Goal: Task Accomplishment & Management: Use online tool/utility

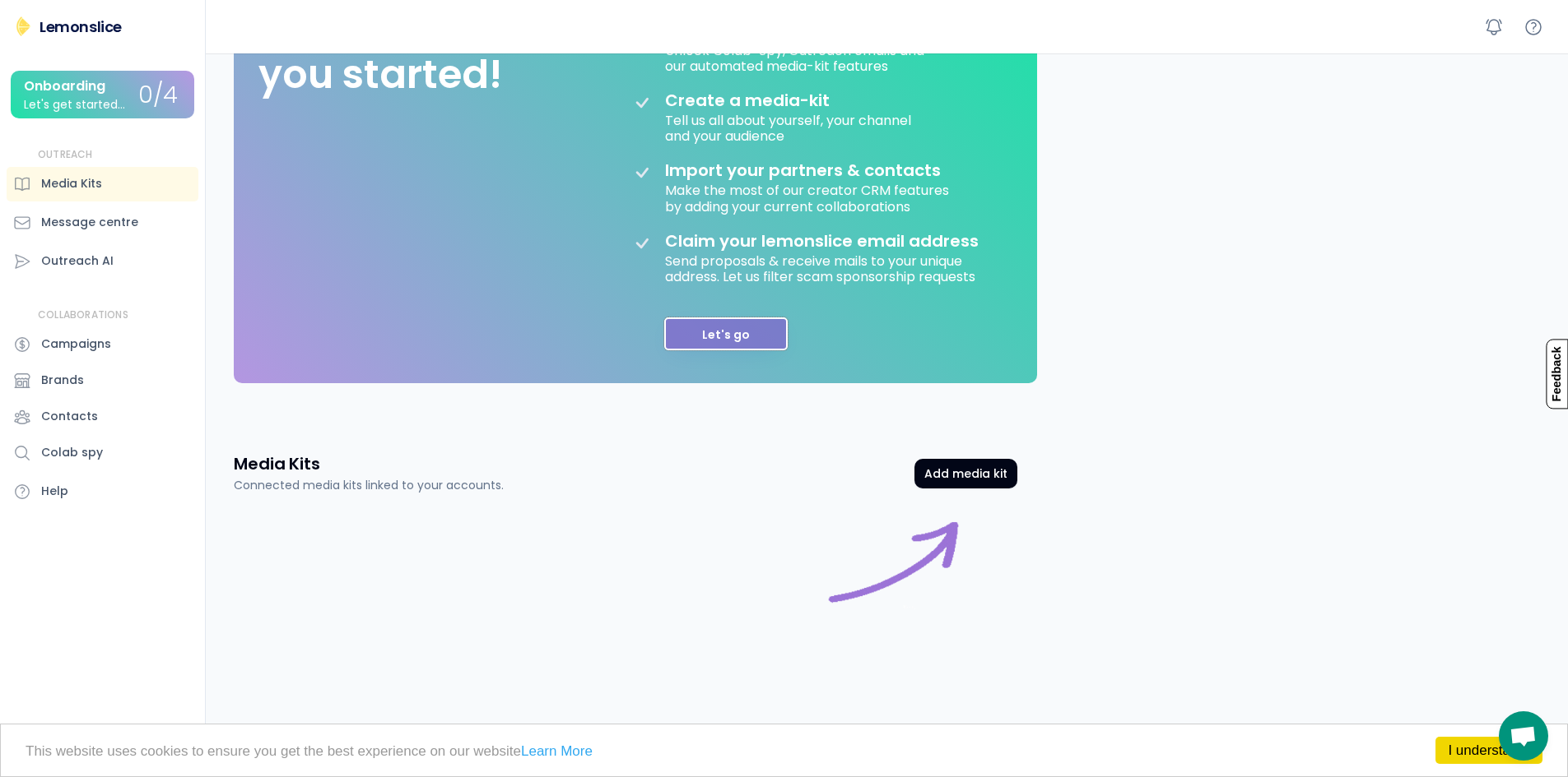
drag, startPoint x: 777, startPoint y: 350, endPoint x: 753, endPoint y: 330, distance: 31.2
click at [777, 349] on button "Let's go" at bounding box center [726, 334] width 123 height 33
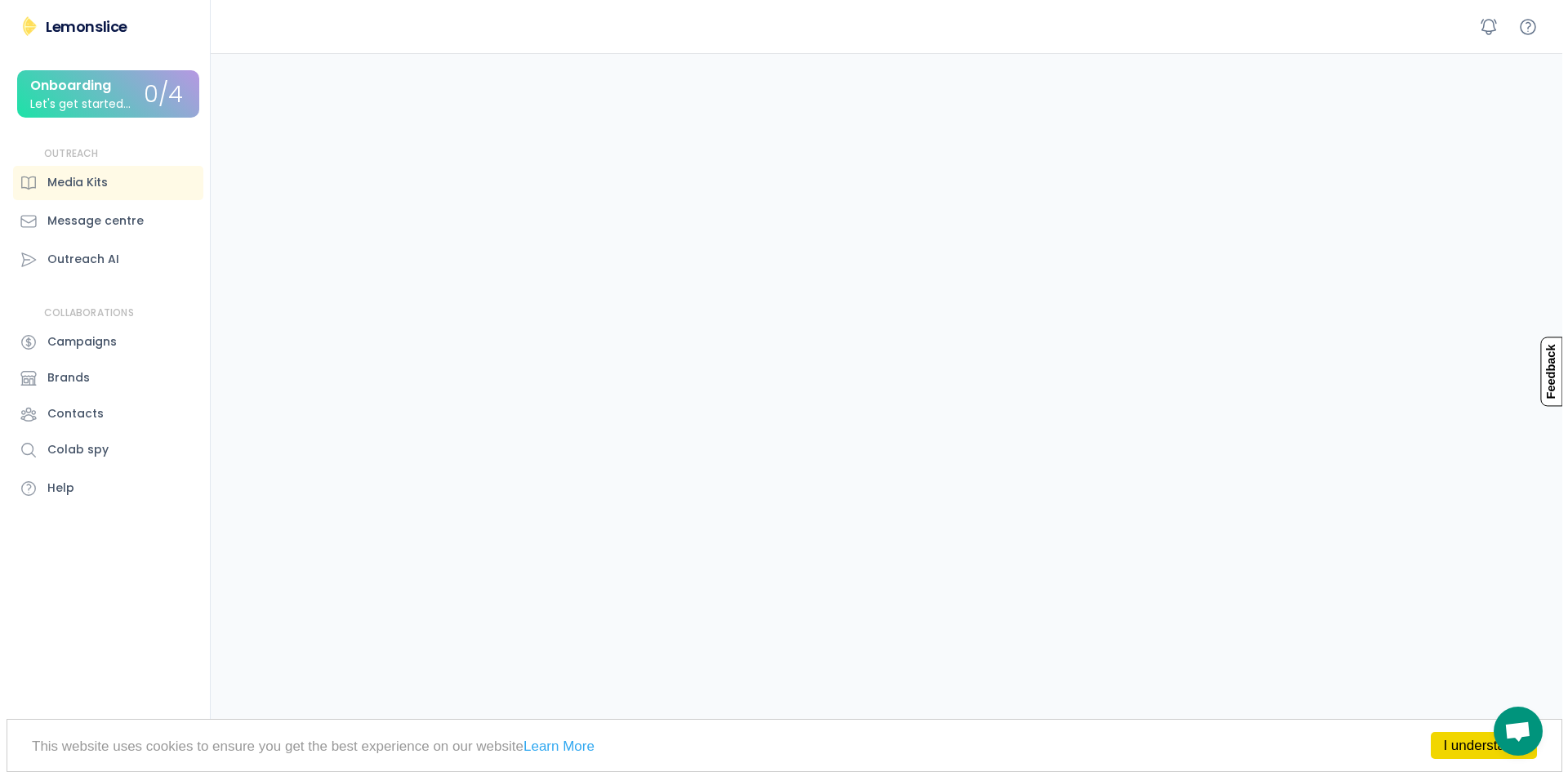
scroll to position [120, 0]
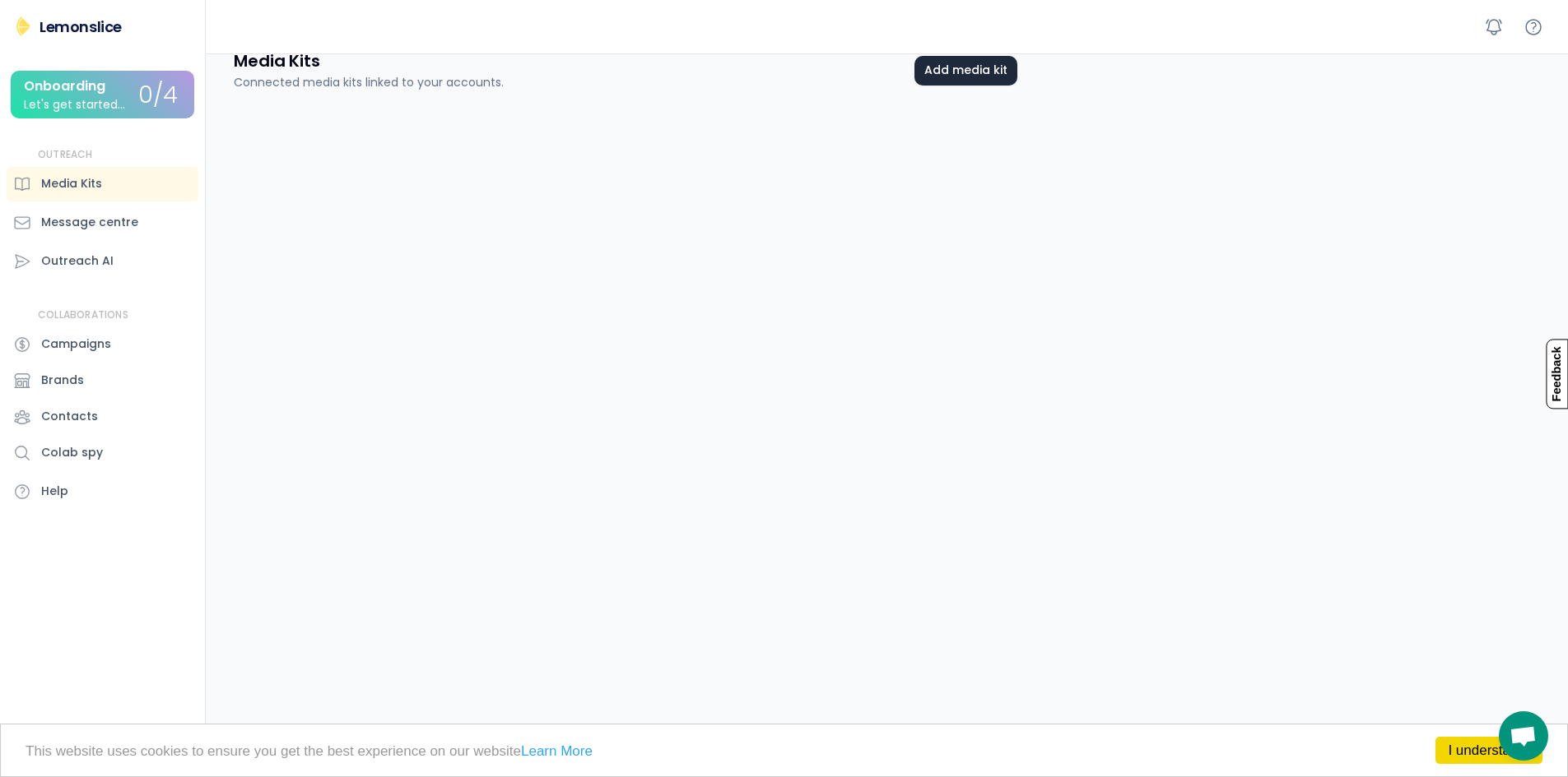
click at [986, 64] on button "Add media kit" at bounding box center [966, 71] width 103 height 29
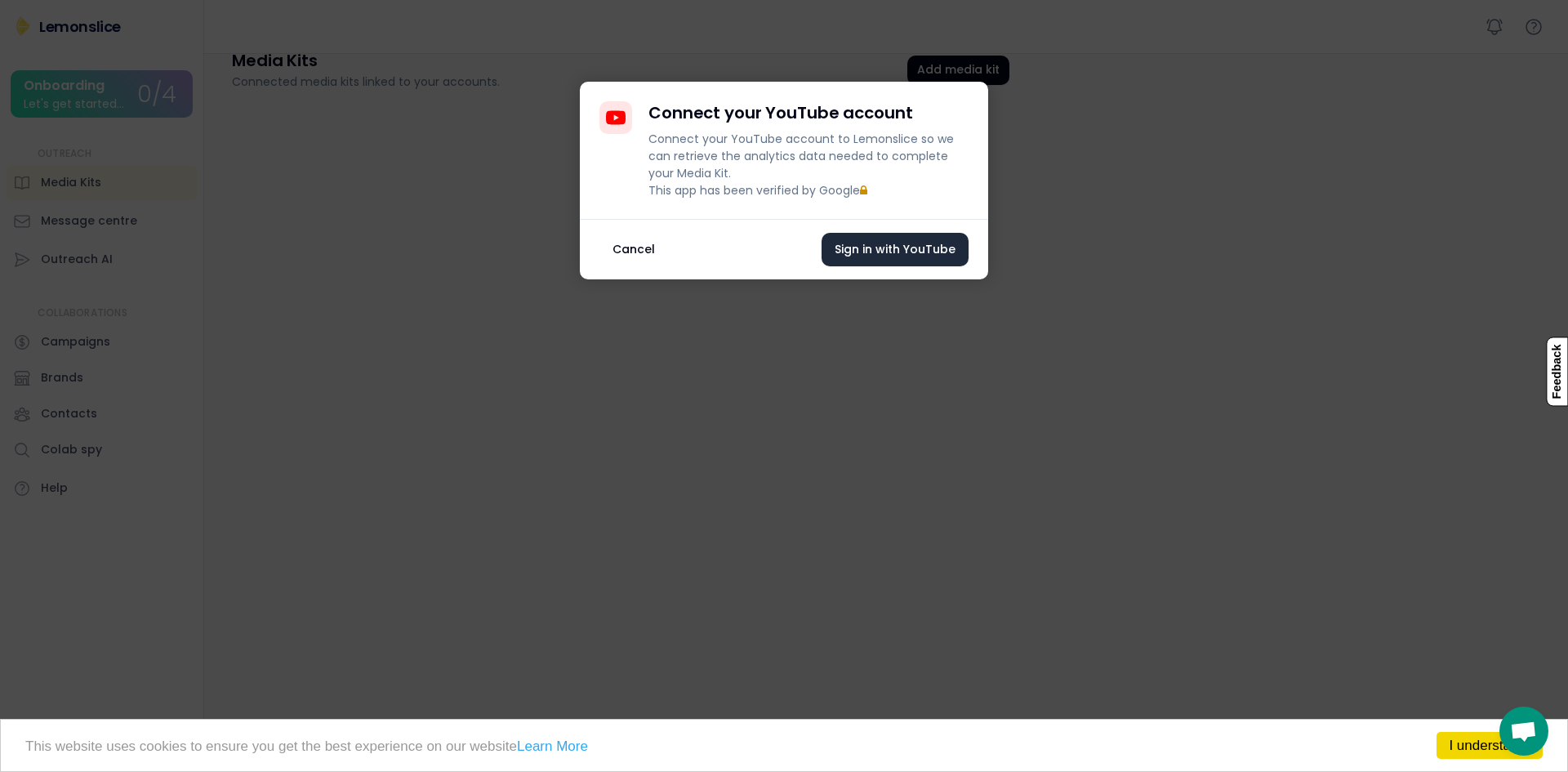
click at [913, 266] on button "Sign in with YouTube" at bounding box center [895, 249] width 147 height 34
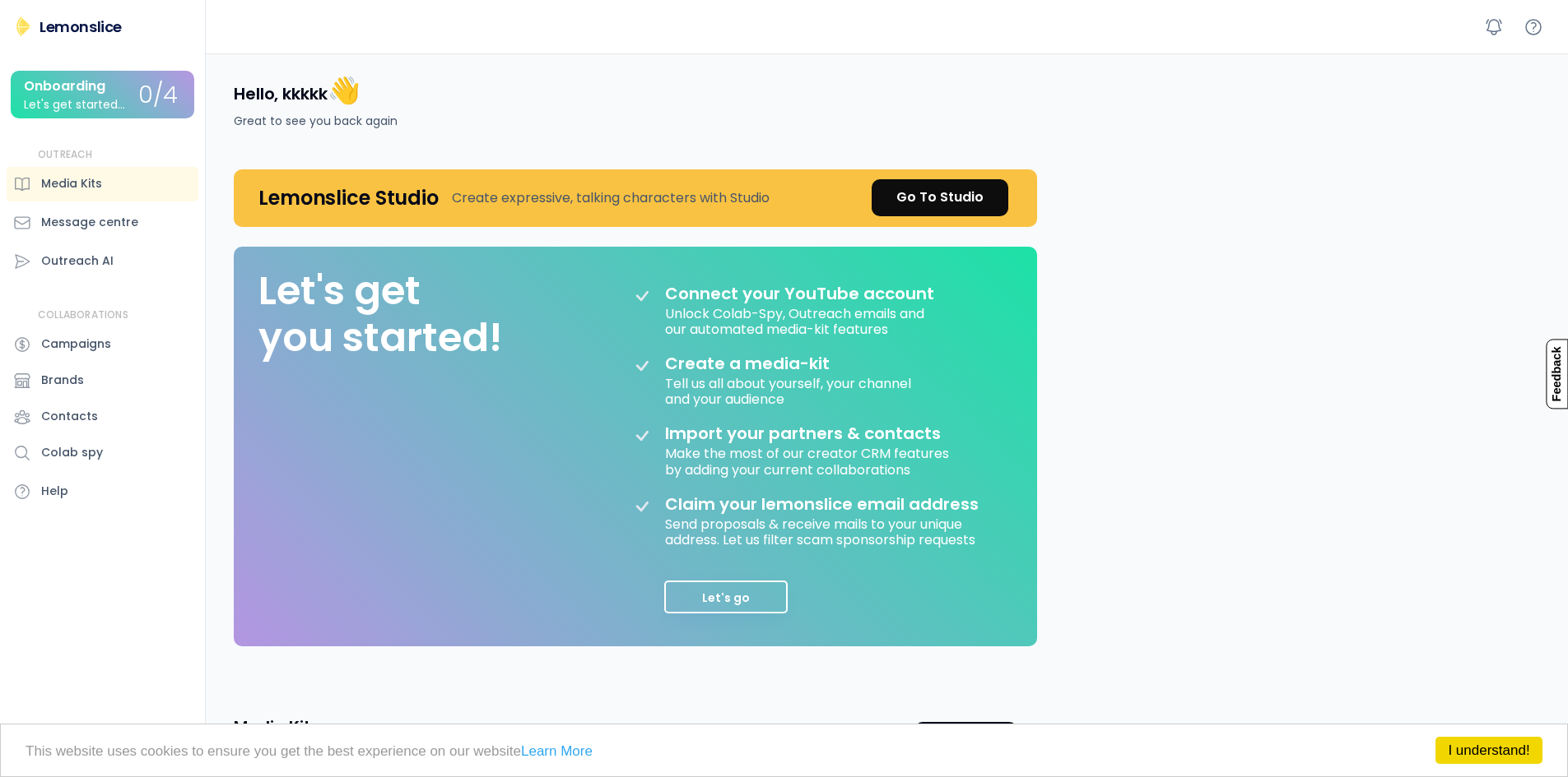
scroll to position [217, 0]
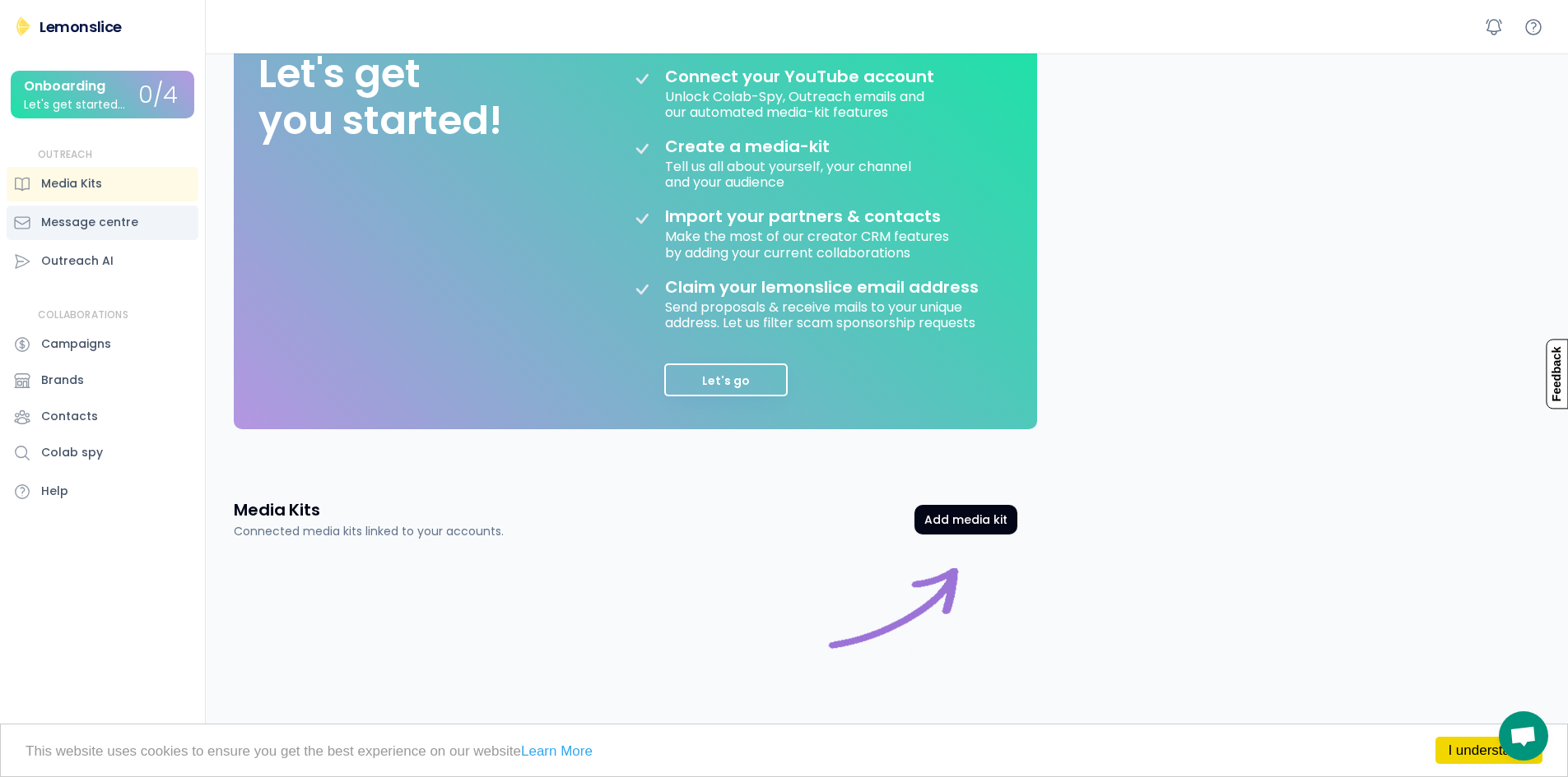
click at [124, 206] on div "Message centre" at bounding box center [102, 223] width 192 height 35
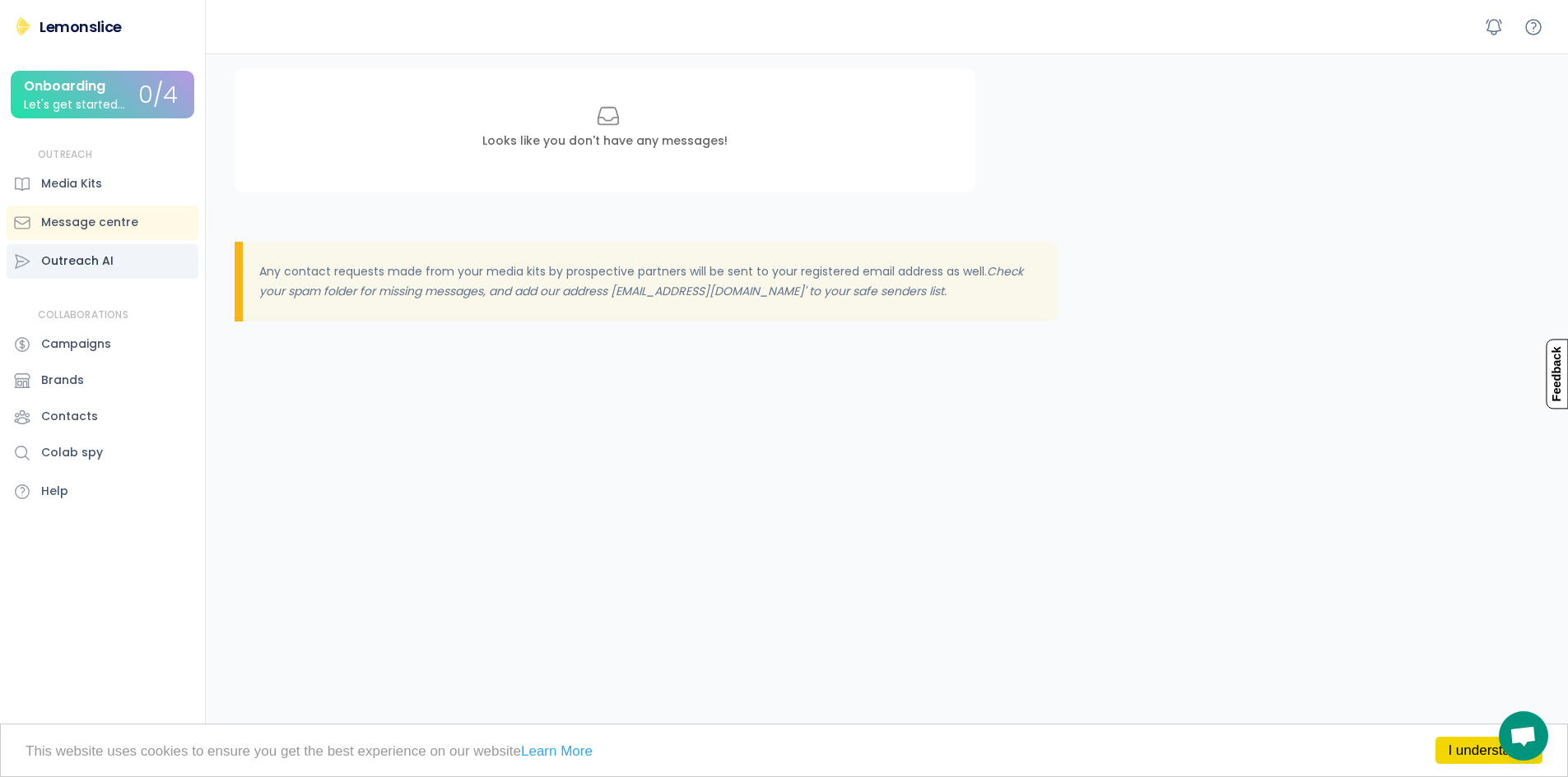
click at [121, 275] on div "Outreach AI" at bounding box center [102, 262] width 192 height 35
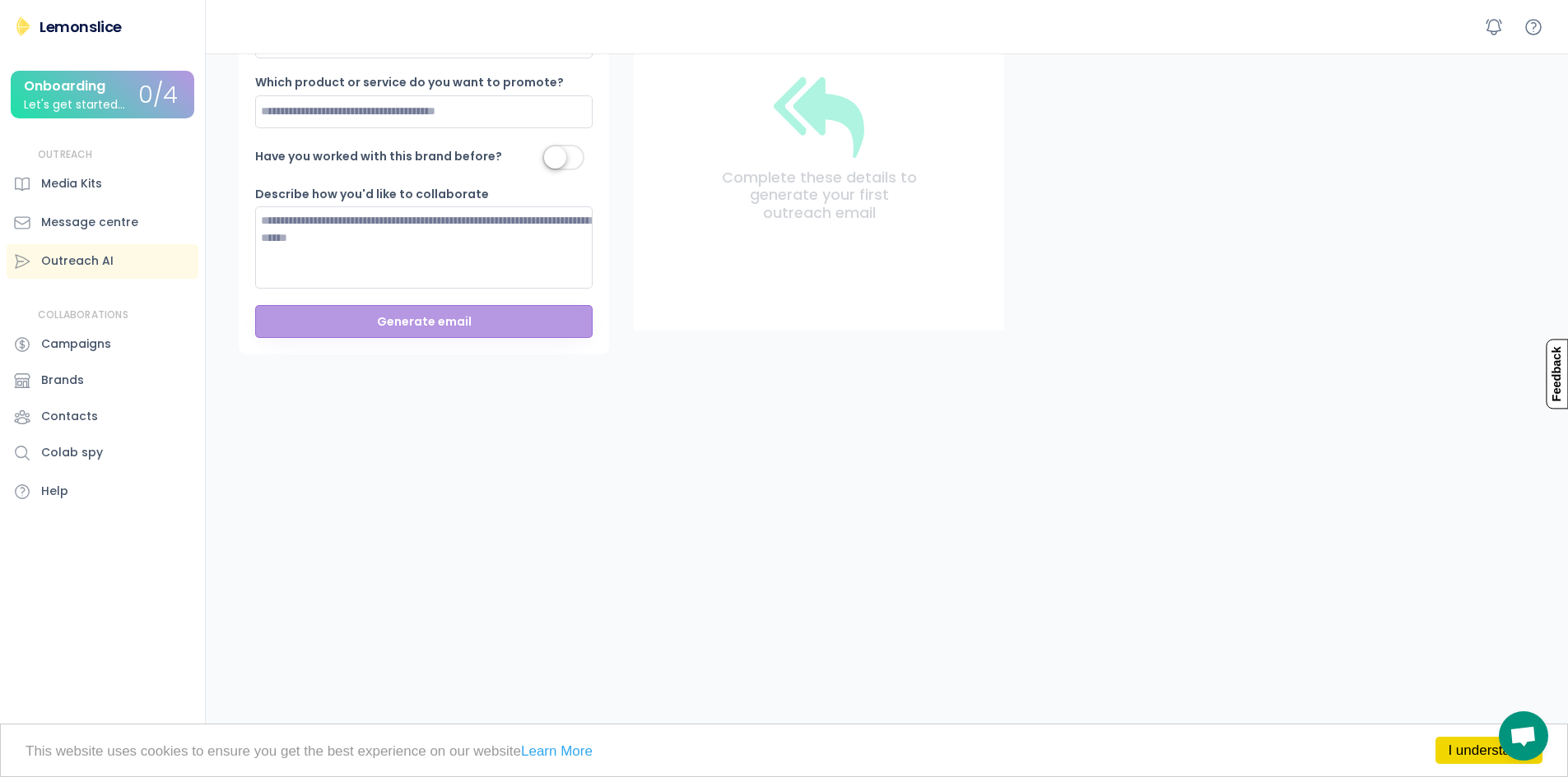
click at [115, 201] on div "OUTREACH Media Kits Message centre Outreach AI" at bounding box center [102, 213] width 192 height 131
click at [109, 199] on div "Media Kits" at bounding box center [102, 185] width 192 height 35
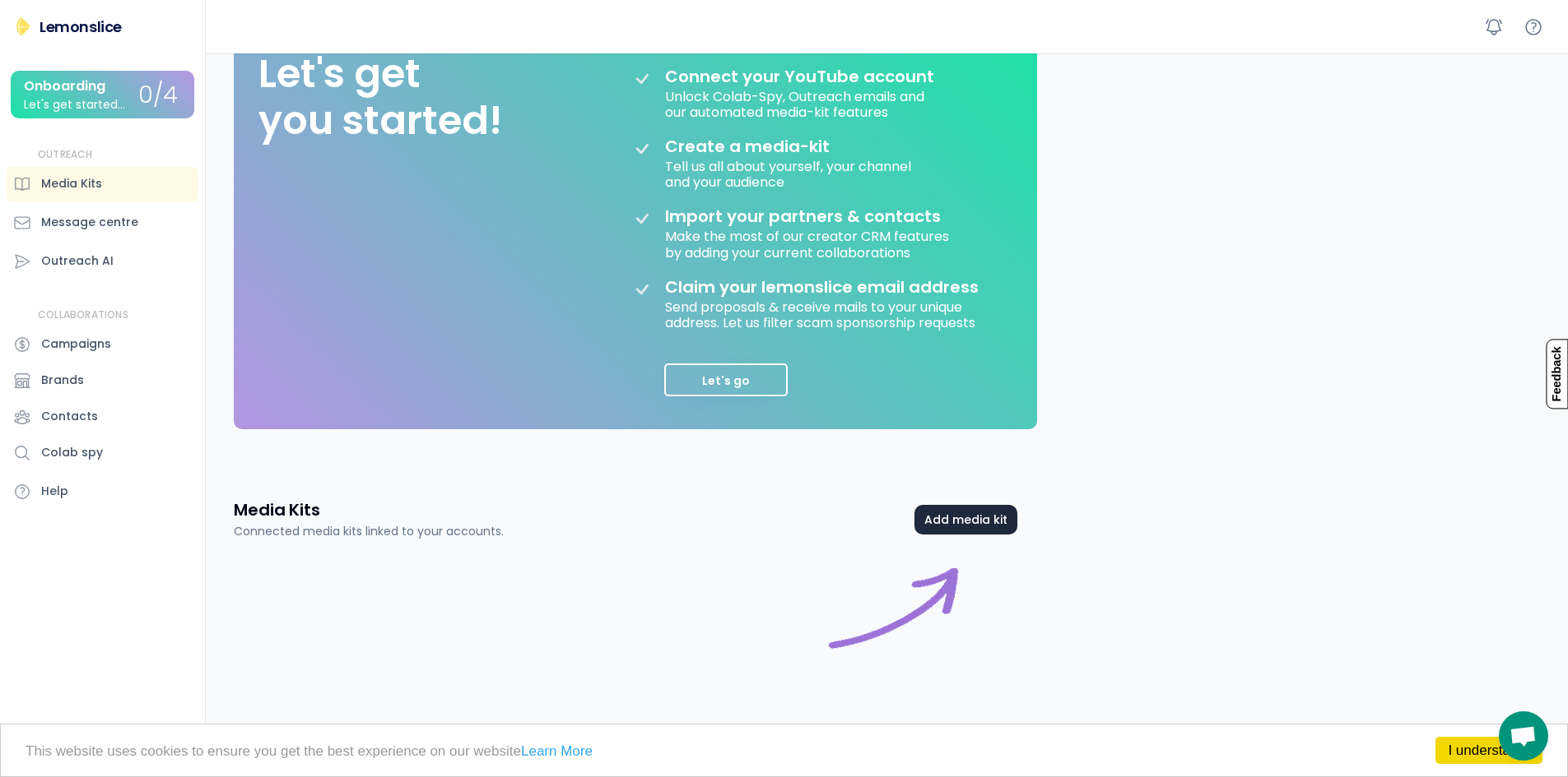
click at [954, 531] on button "Add media kit" at bounding box center [966, 519] width 103 height 29
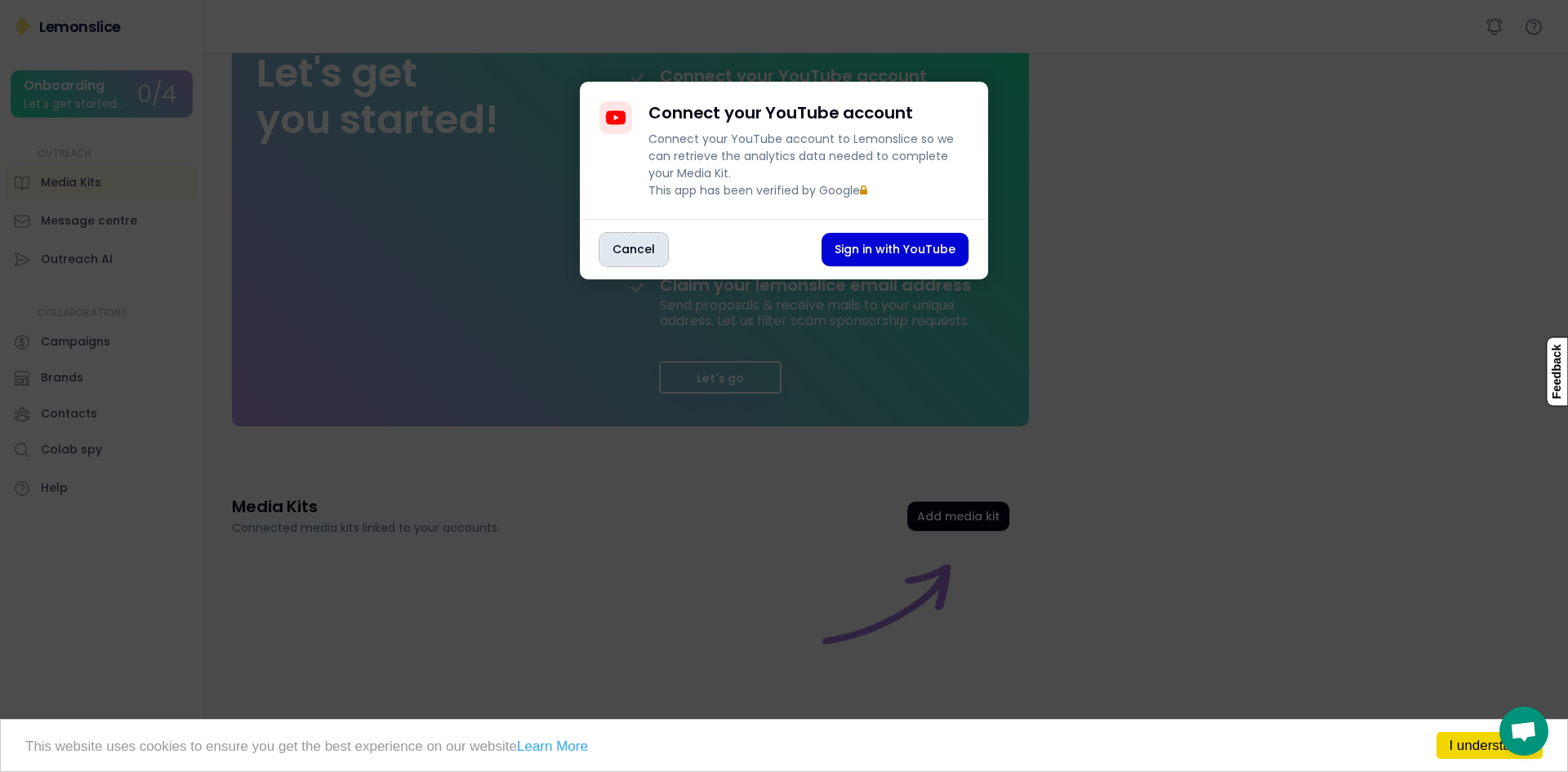
click at [629, 266] on button "Cancel" at bounding box center [634, 249] width 69 height 34
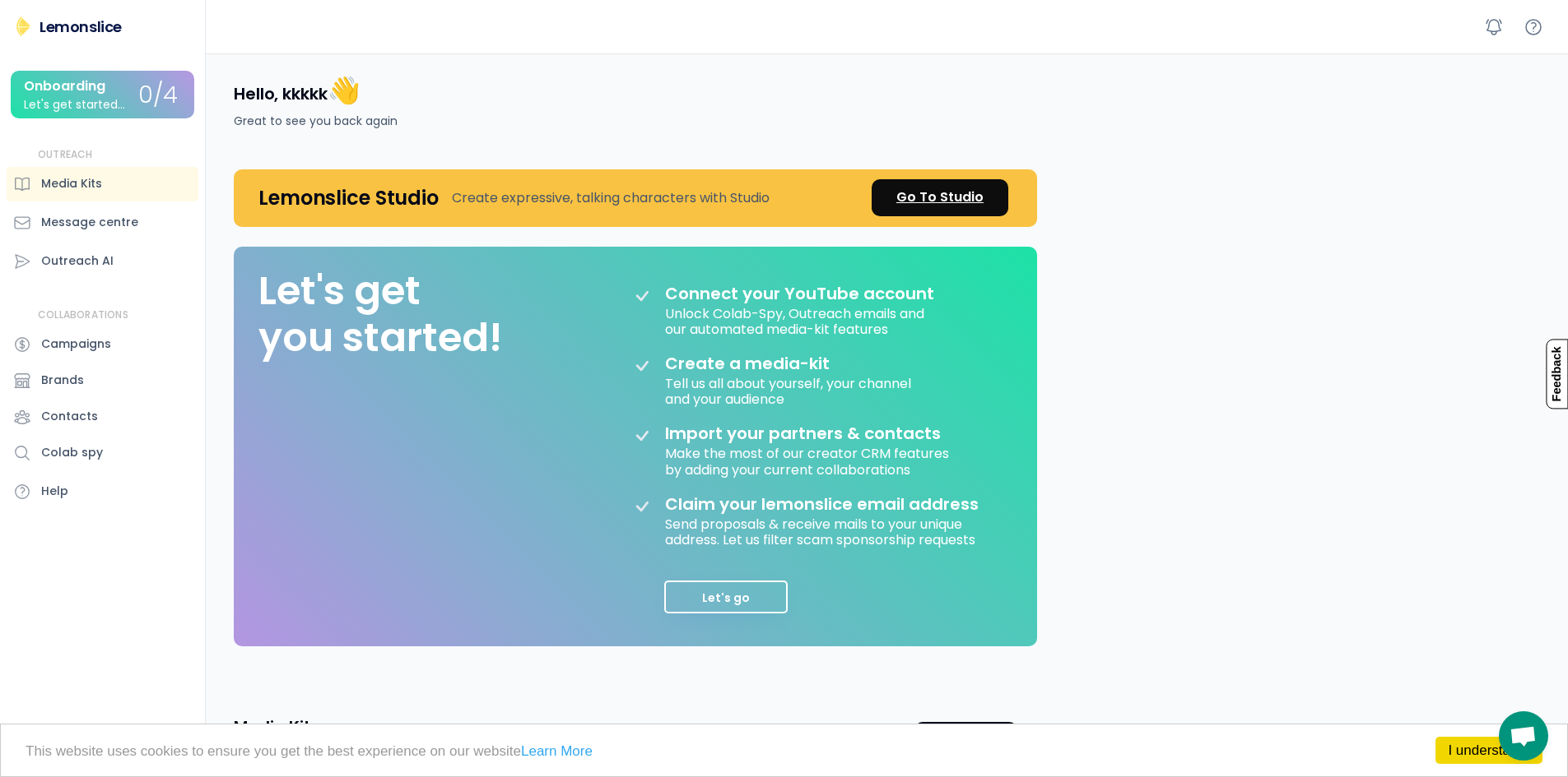
click at [929, 190] on div "Go To Studio" at bounding box center [940, 197] width 88 height 20
click at [956, 199] on div "Go To Studio" at bounding box center [940, 197] width 88 height 20
